Goal: Transaction & Acquisition: Purchase product/service

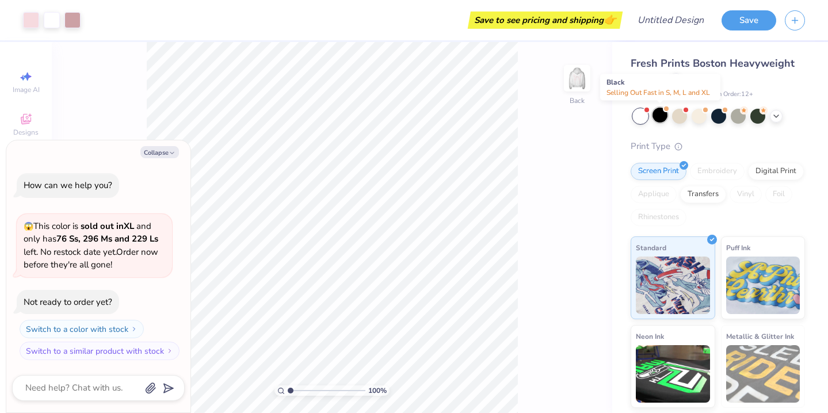
click at [657, 117] on div at bounding box center [659, 115] width 15 height 15
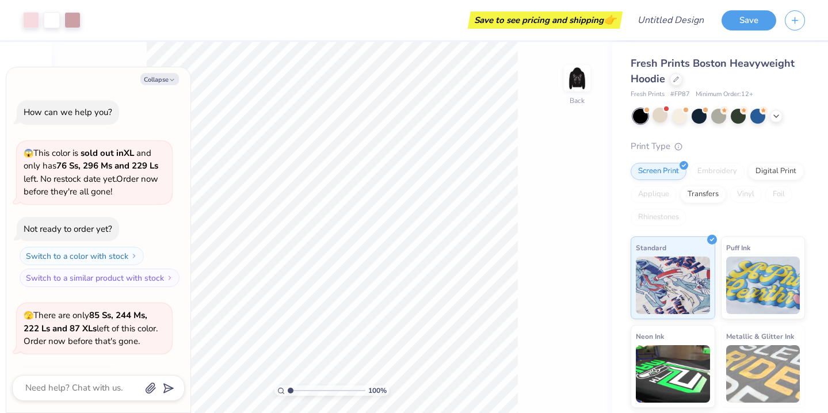
scroll to position [76, 0]
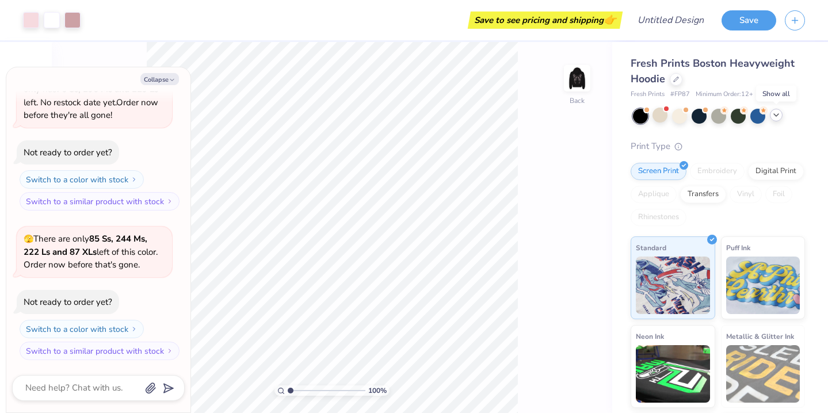
click at [778, 115] on icon at bounding box center [775, 114] width 9 height 9
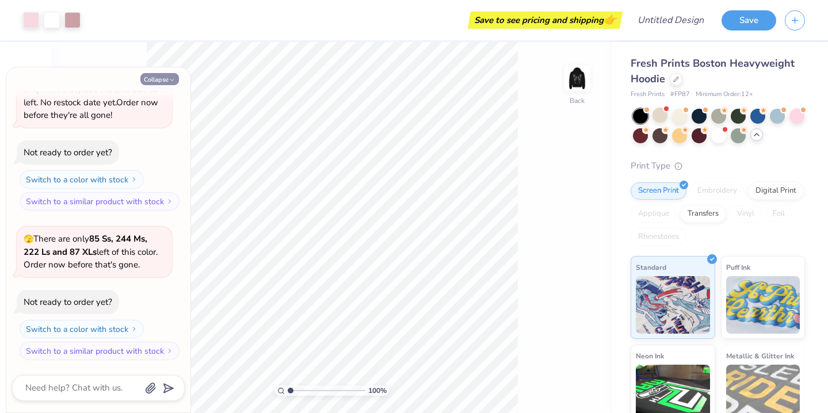
click at [158, 81] on button "Collapse" at bounding box center [159, 79] width 39 height 12
type textarea "x"
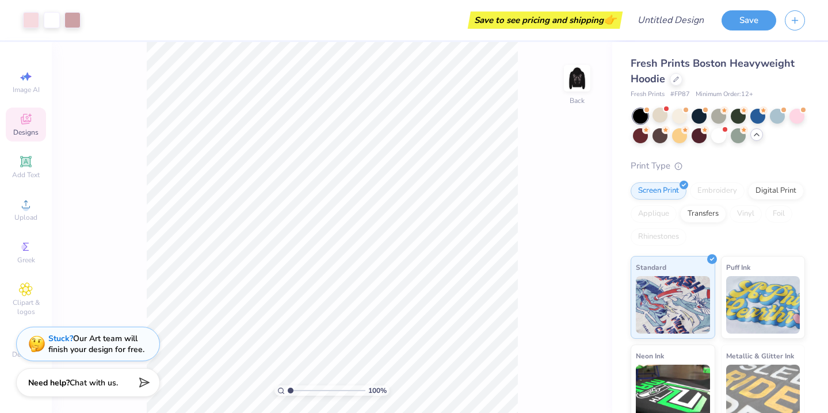
click at [26, 118] on icon at bounding box center [26, 119] width 10 height 10
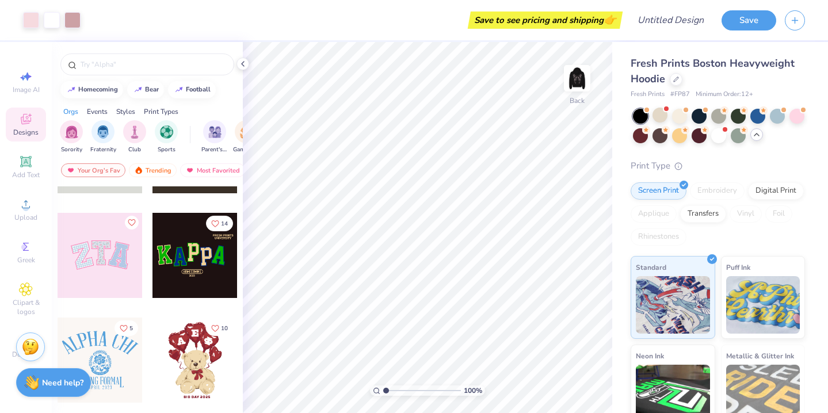
scroll to position [198, 0]
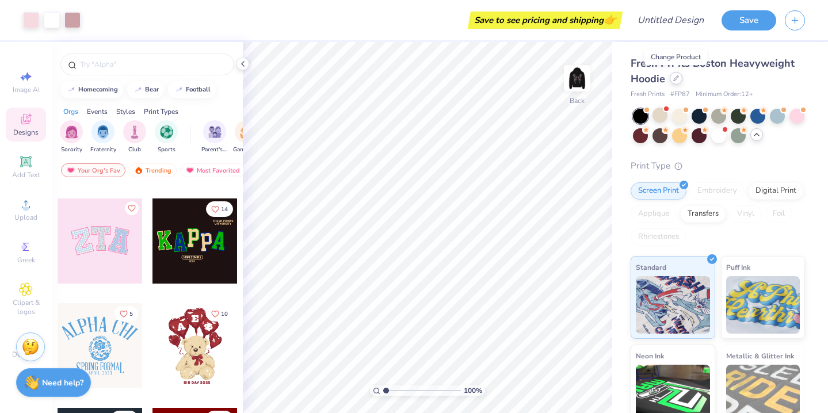
click at [678, 78] on icon at bounding box center [676, 78] width 6 height 6
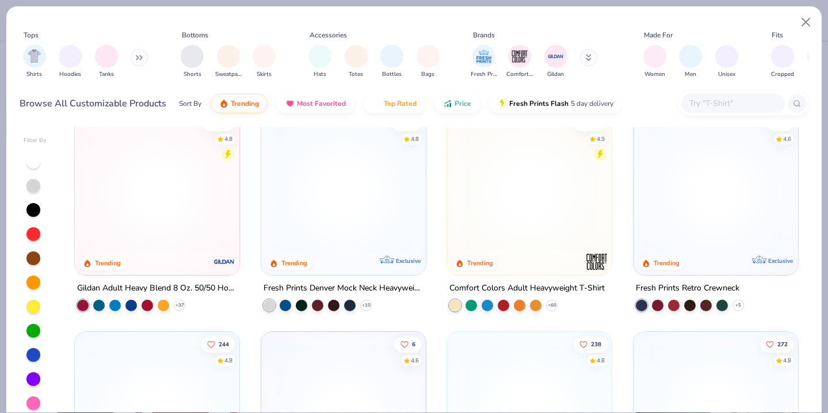
scroll to position [19, 0]
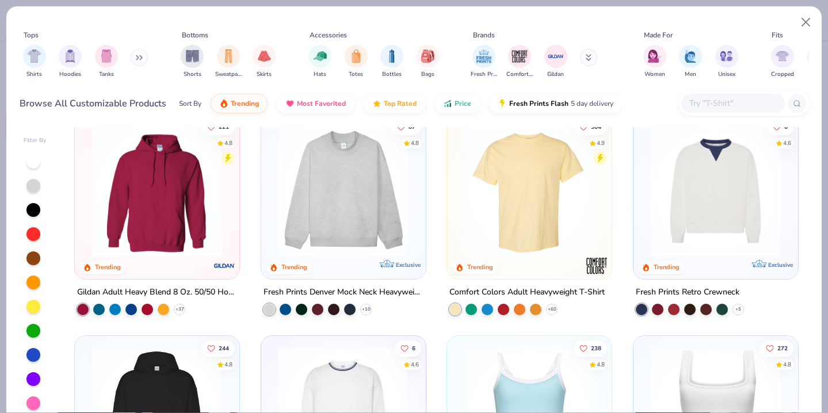
click at [348, 204] on img at bounding box center [343, 191] width 141 height 130
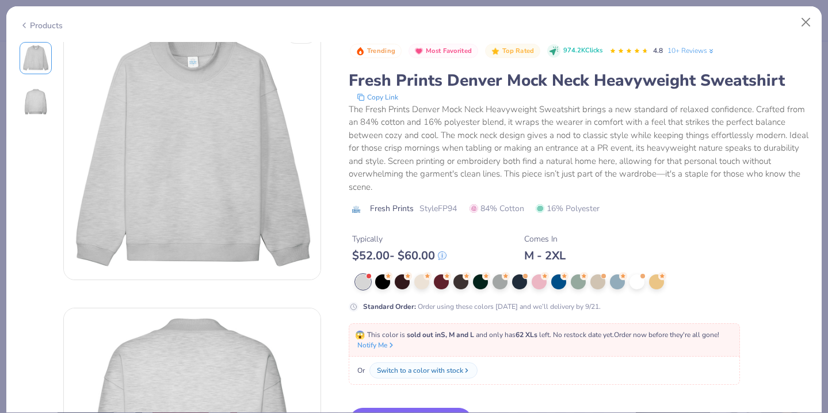
scroll to position [21, 0]
click at [518, 277] on div at bounding box center [519, 280] width 15 height 15
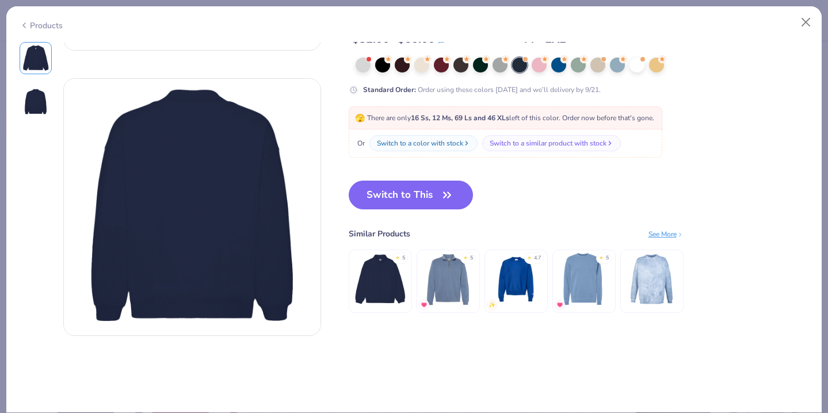
scroll to position [252, 0]
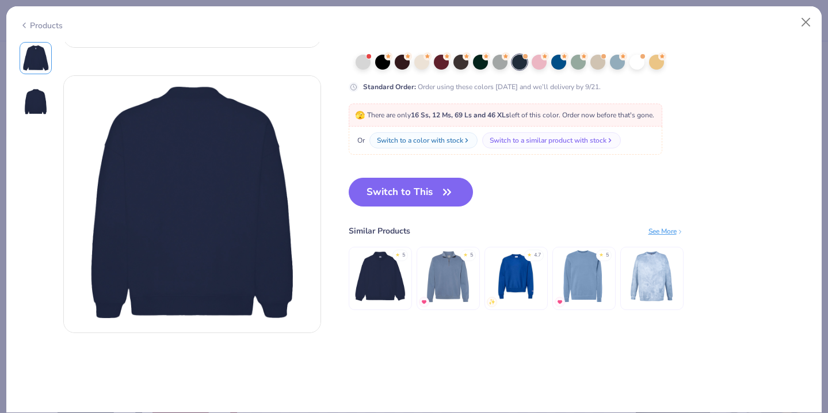
drag, startPoint x: 415, startPoint y: 192, endPoint x: 547, endPoint y: 212, distance: 133.3
click at [415, 192] on button "Switch to This" at bounding box center [411, 192] width 125 height 29
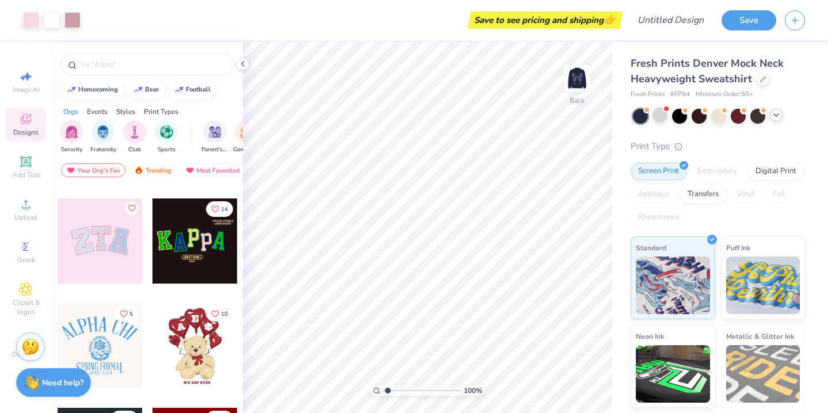
type input "1.74"
type textarea "x"
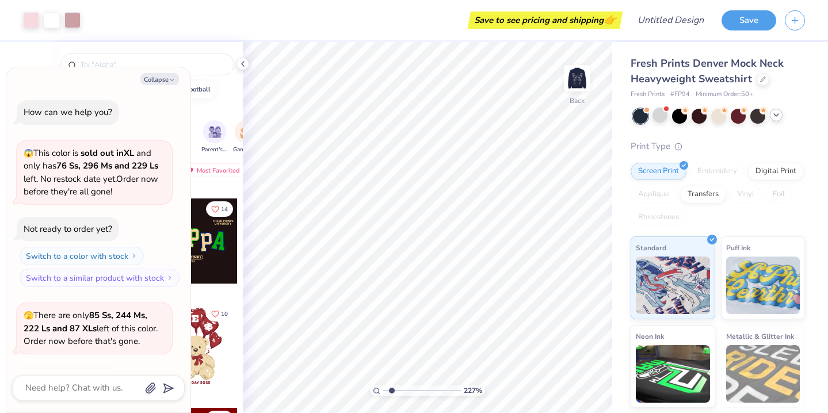
type input "2.73"
type textarea "x"
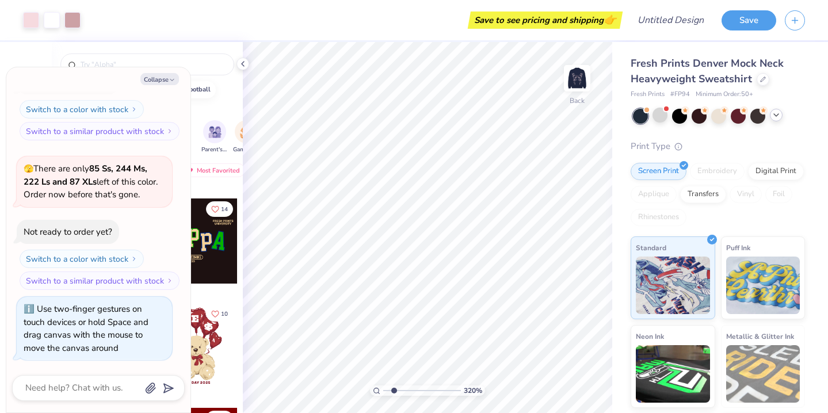
type input "1"
drag, startPoint x: 387, startPoint y: 391, endPoint x: 351, endPoint y: 392, distance: 36.3
click at [383, 392] on input "range" at bounding box center [422, 390] width 78 height 10
click at [244, 62] on polyline at bounding box center [243, 64] width 2 height 5
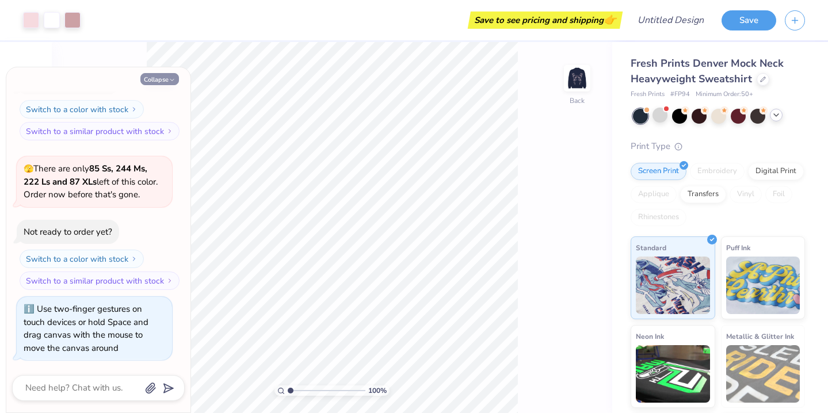
click at [170, 76] on icon "button" at bounding box center [172, 79] width 7 height 7
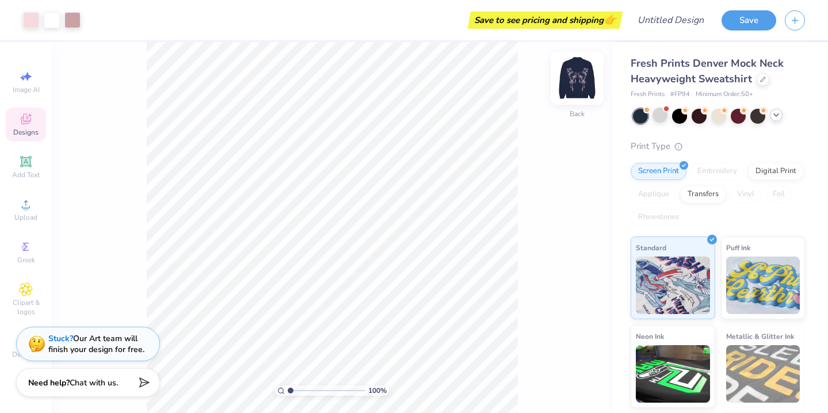
click at [575, 81] on img at bounding box center [577, 78] width 46 height 46
click at [781, 117] on div at bounding box center [776, 115] width 13 height 13
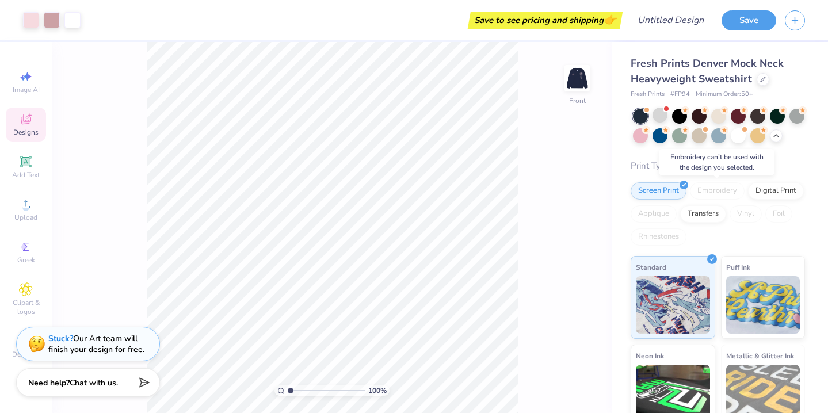
click at [714, 188] on div "Embroidery" at bounding box center [717, 190] width 55 height 17
click at [576, 81] on img at bounding box center [577, 78] width 46 height 46
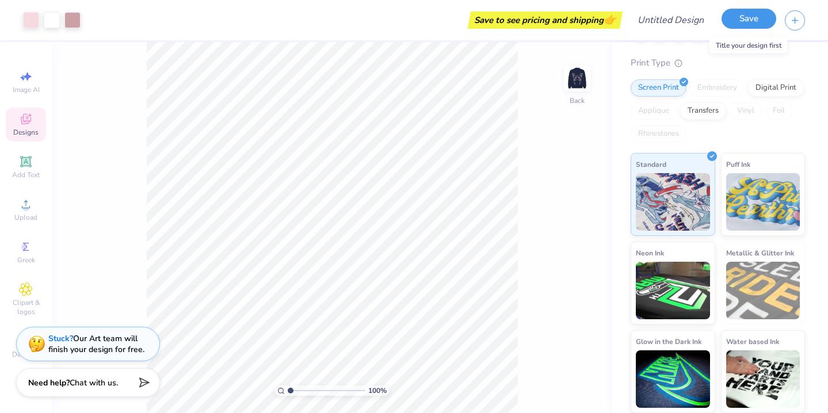
click at [747, 23] on button "Save" at bounding box center [748, 19] width 55 height 20
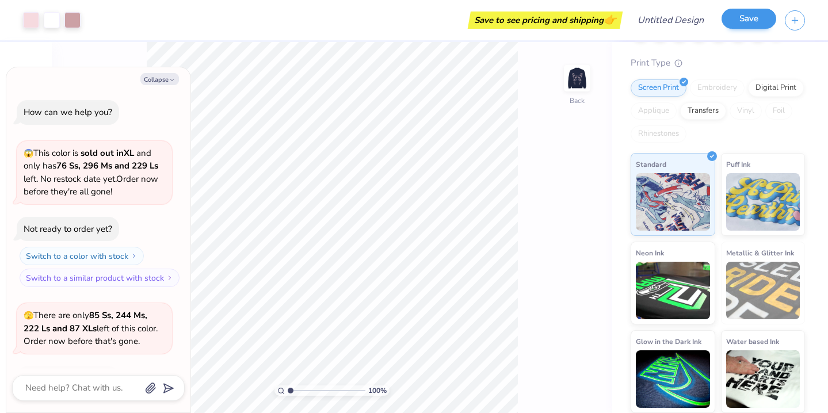
scroll to position [178, 0]
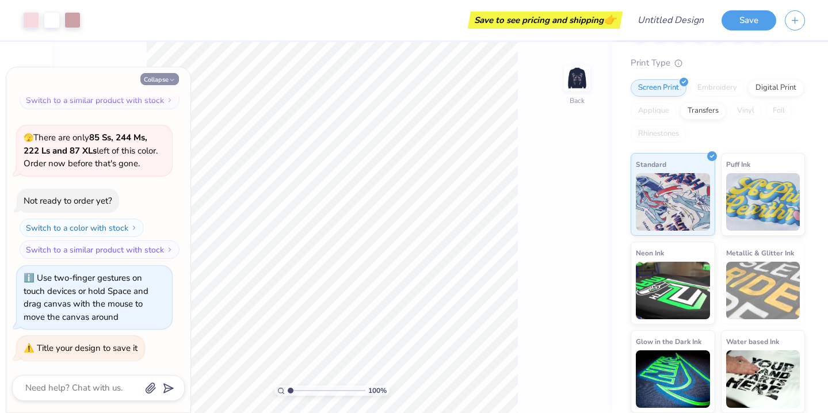
click at [166, 77] on button "Collapse" at bounding box center [159, 79] width 39 height 12
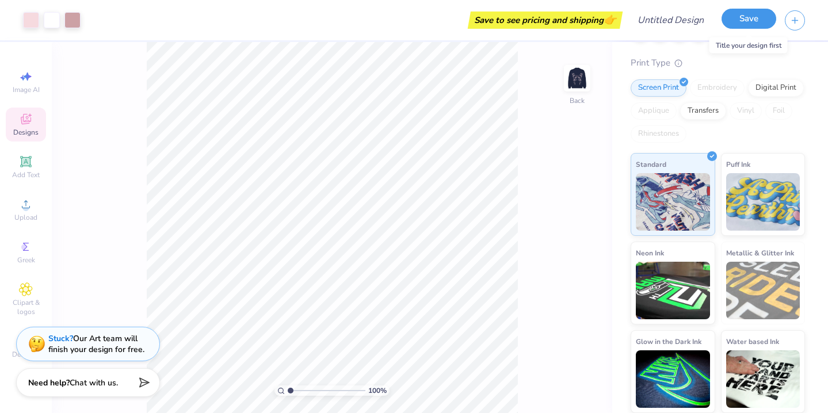
click at [762, 24] on button "Save" at bounding box center [748, 19] width 55 height 20
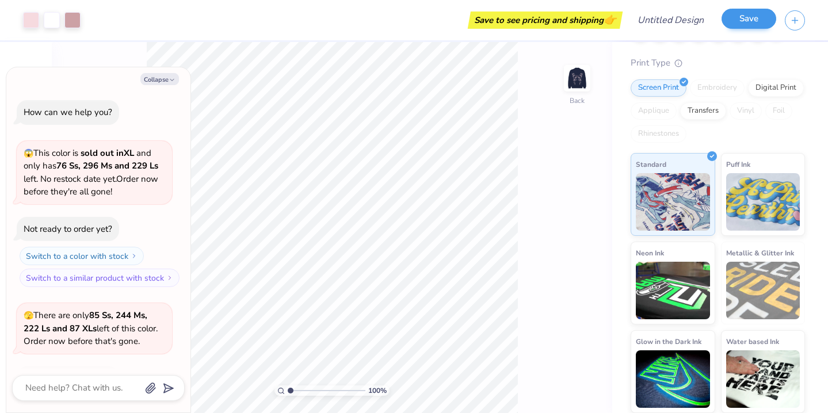
scroll to position [209, 0]
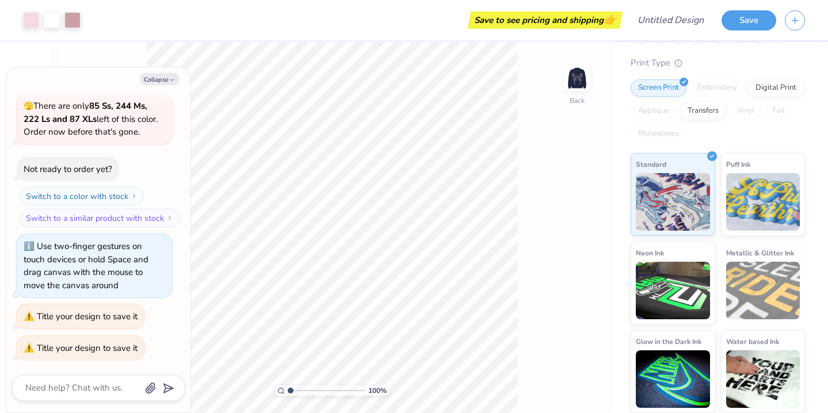
type textarea "x"
type textarea "C"
type textarea "x"
type textarea "Ca"
type textarea "x"
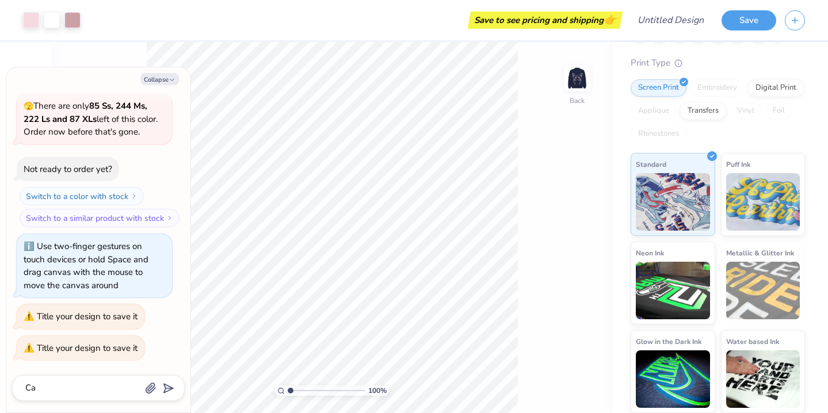
type textarea "Can"
type textarea "x"
type textarea "Can"
type textarea "x"
type textarea "Can I"
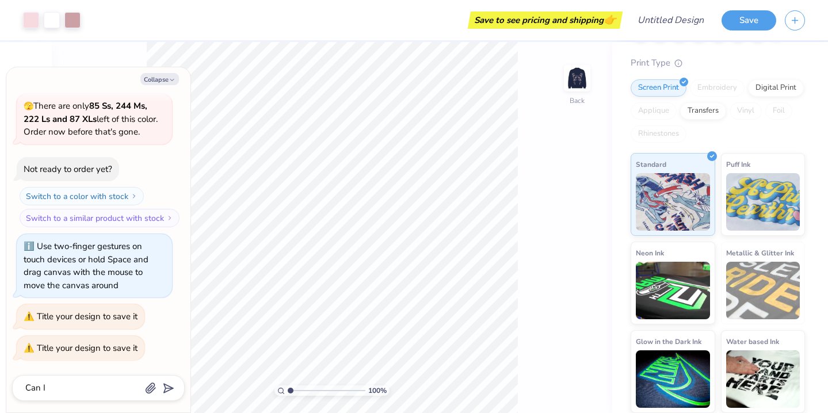
type textarea "x"
type textarea "Can I"
type textarea "x"
type textarea "Can I j"
type textarea "x"
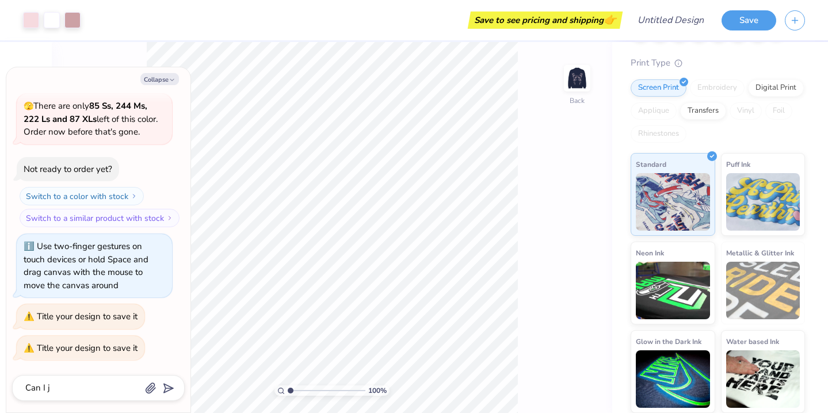
type textarea "Can I ju"
type textarea "x"
type textarea "Can I jus"
type textarea "x"
type textarea "Can I just"
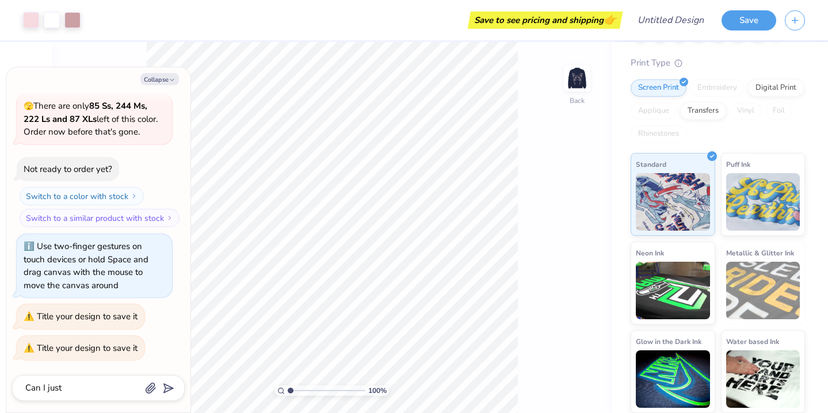
type textarea "x"
type textarea "Can I just"
type textarea "x"
type textarea "Can I just o"
type textarea "x"
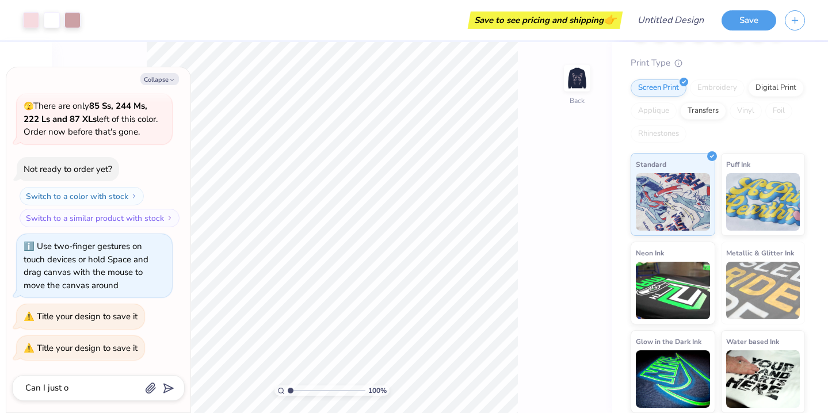
type textarea "Can I just or"
type textarea "x"
type textarea "Can I just orde"
type textarea "x"
type textarea "Can I just order"
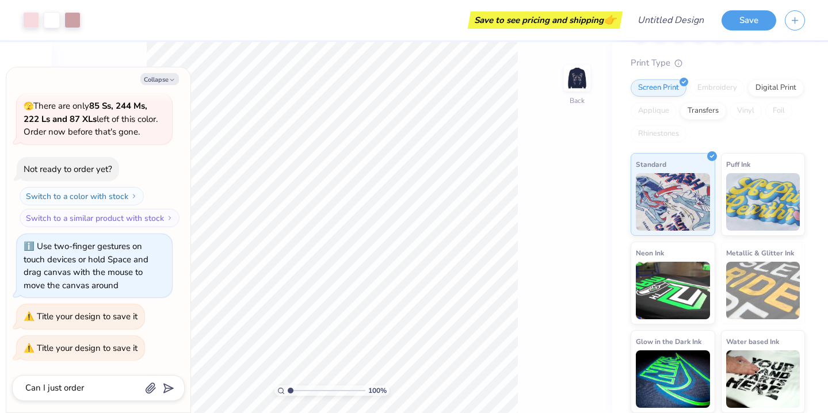
type textarea "x"
type textarea "Can I just order"
type textarea "x"
type textarea "Can I just order 1"
type input "Can I just order 1"
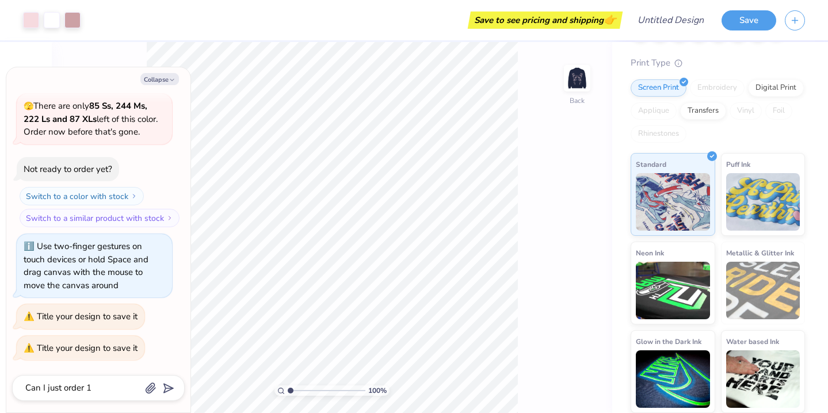
type textarea "x"
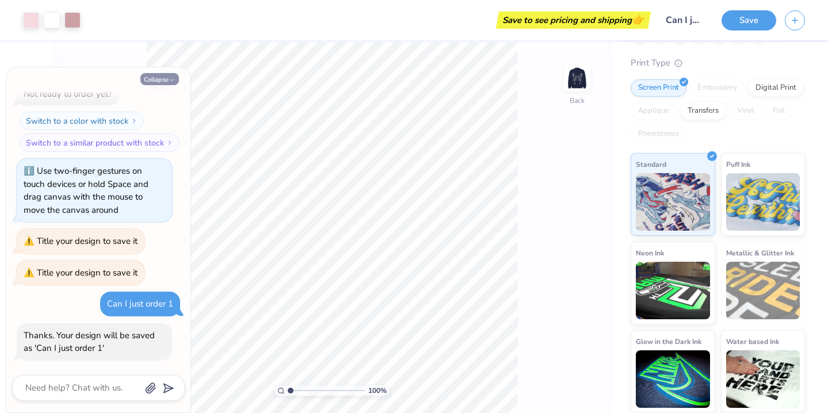
click at [171, 79] on icon "button" at bounding box center [172, 79] width 7 height 7
type textarea "x"
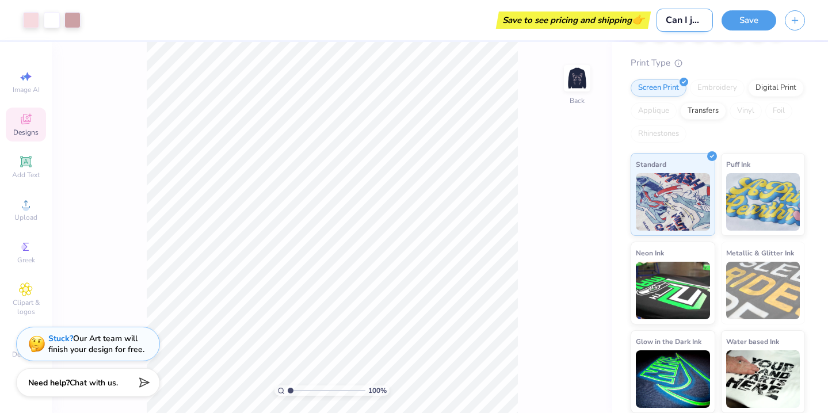
click at [681, 14] on input "Can I just order 1" at bounding box center [684, 20] width 56 height 23
click at [738, 16] on button "Save" at bounding box center [748, 19] width 55 height 20
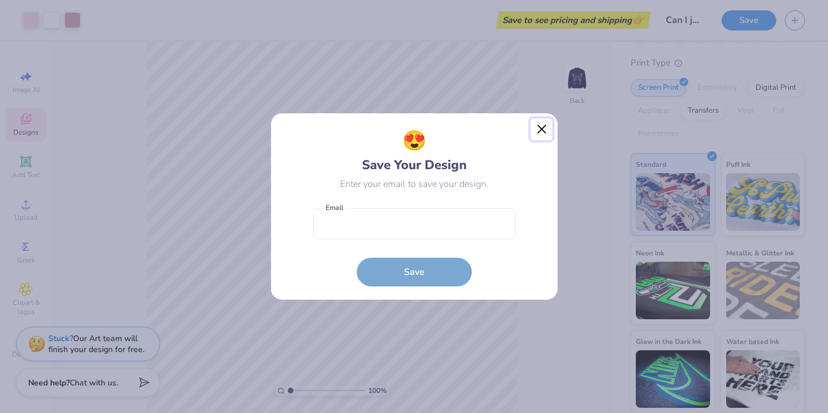
click at [534, 136] on button "Close" at bounding box center [541, 129] width 22 height 22
click at [536, 129] on button "Close" at bounding box center [541, 129] width 22 height 22
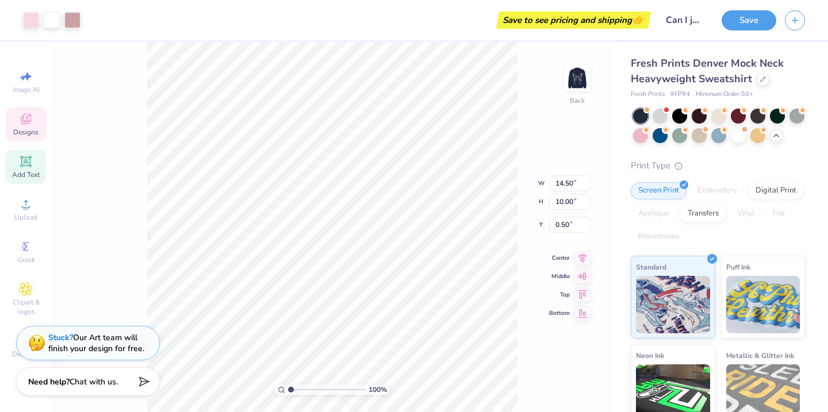
click at [30, 166] on icon at bounding box center [26, 162] width 14 height 14
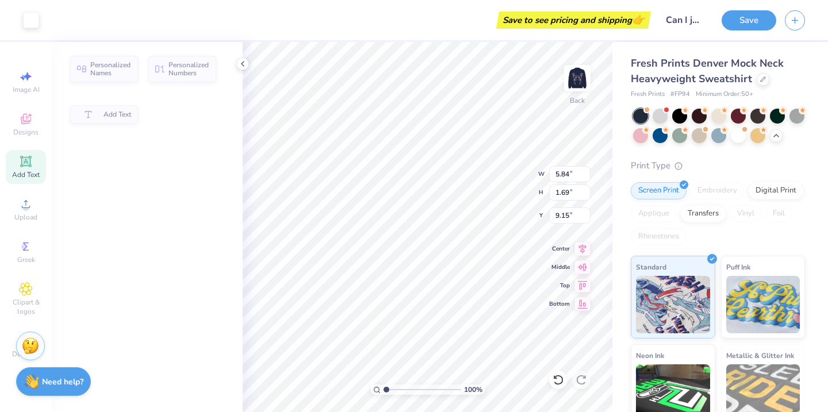
type input "5.84"
type input "1.69"
type input "9.15"
